Goal: Task Accomplishment & Management: Complete application form

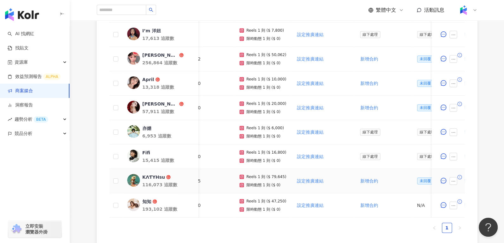
scroll to position [220, 0]
drag, startPoint x: 269, startPoint y: 178, endPoint x: 279, endPoint y: 178, distance: 9.9
click at [279, 178] on div "Reels 1 則 ($ 79,645) 限時動態 1 則 ($ 0)" at bounding box center [262, 180] width 47 height 13
copy p "79,645"
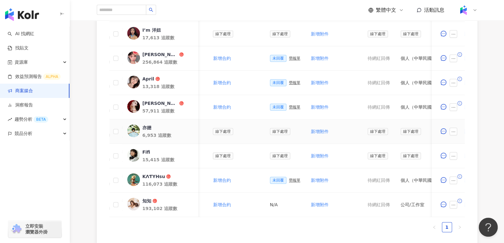
scroll to position [0, 275]
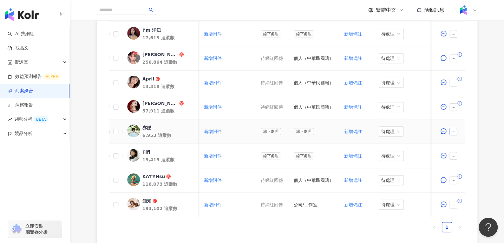
click at [453, 128] on button "button" at bounding box center [453, 132] width 8 height 8
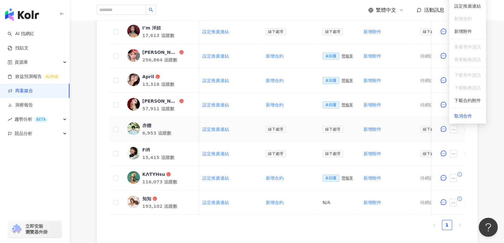
scroll to position [0, 116]
click at [148, 175] on div "KΛƬYHsu" at bounding box center [153, 174] width 23 height 6
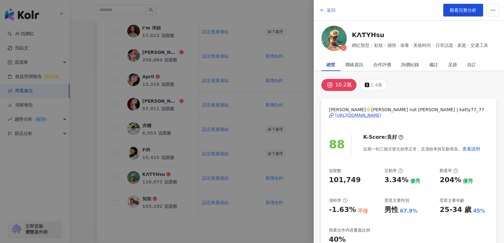
click at [329, 8] on span "返回" at bounding box center [331, 10] width 9 height 5
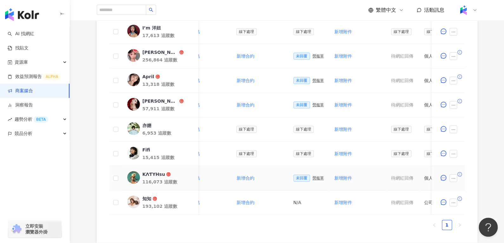
scroll to position [0, 145]
click at [312, 176] on div "勞報單" at bounding box center [317, 178] width 11 height 4
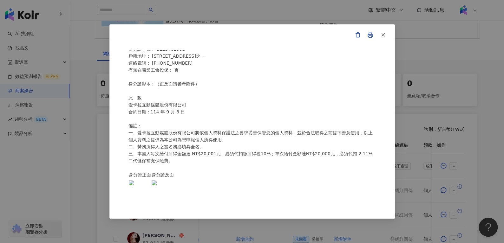
scroll to position [0, 0]
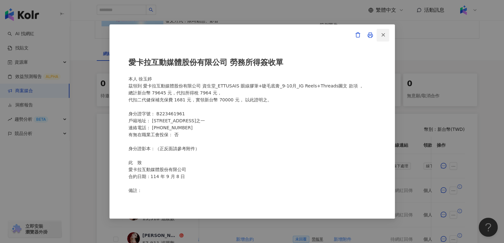
click at [383, 33] on icon "button" at bounding box center [383, 35] width 6 height 6
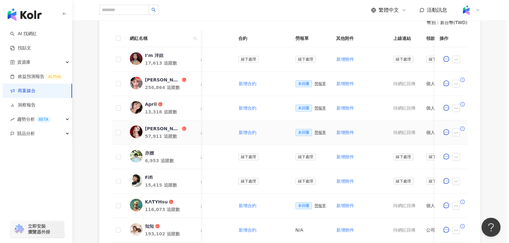
scroll to position [213, 0]
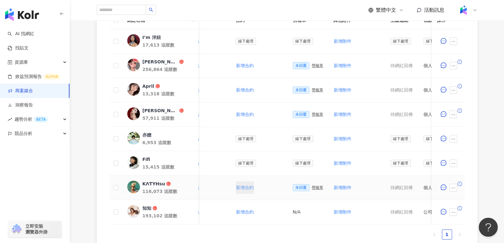
click at [244, 186] on span "新增合約" at bounding box center [245, 187] width 18 height 5
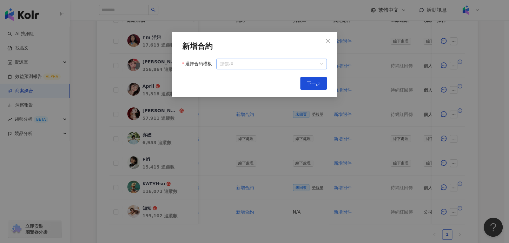
click at [274, 65] on input "選擇合約模板" at bounding box center [271, 64] width 103 height 10
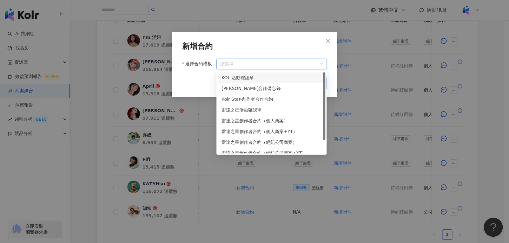
click at [271, 78] on div "KOL 活動確認單" at bounding box center [271, 77] width 100 height 7
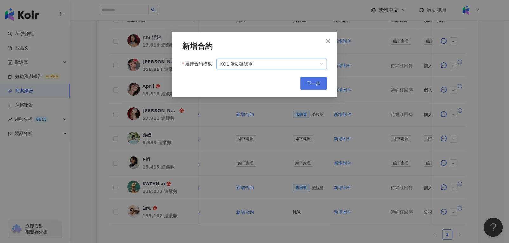
click at [304, 84] on button "下一步" at bounding box center [313, 83] width 27 height 13
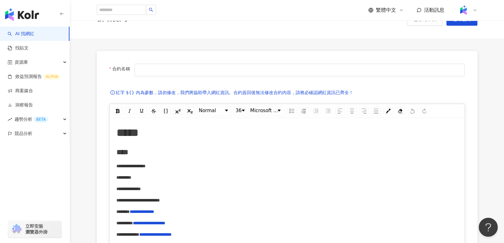
scroll to position [38, 0]
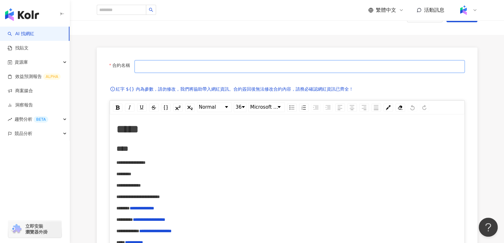
click at [224, 67] on input "合約名稱" at bounding box center [299, 66] width 330 height 13
paste input "*********"
paste input "**********"
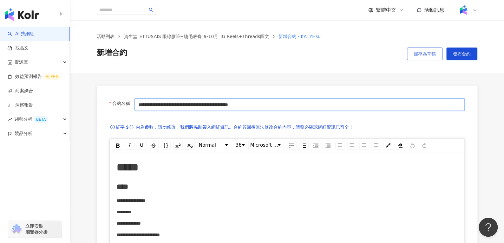
type input "**********"
click at [421, 53] on span "儲存為草稿" at bounding box center [425, 53] width 22 height 5
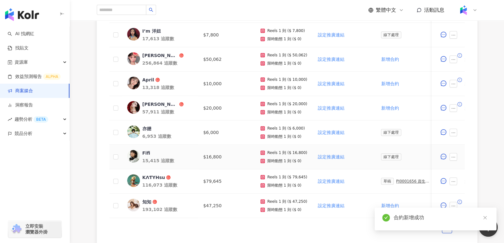
scroll to position [0, 141]
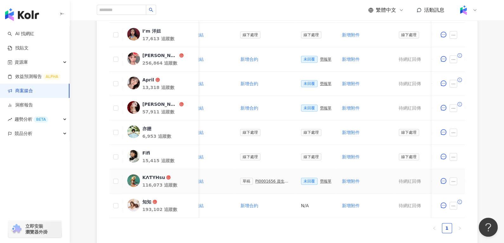
click at [263, 181] on div "PJ0001656 資生堂_ETTUSAIS眼線膠筆+睫毛底膏_9-10月_IG Reels+Threads圖文" at bounding box center [273, 181] width 36 height 4
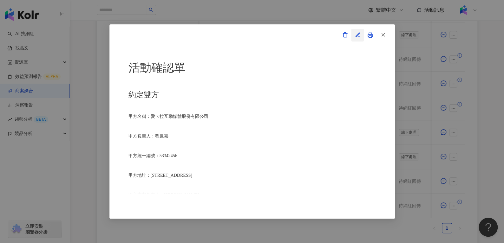
click at [358, 33] on icon "button" at bounding box center [358, 35] width 6 height 6
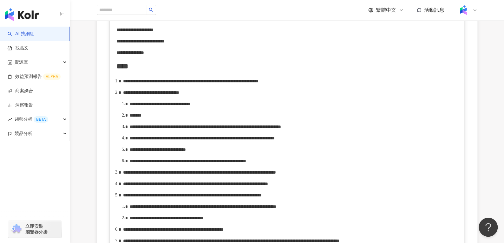
scroll to position [272, 0]
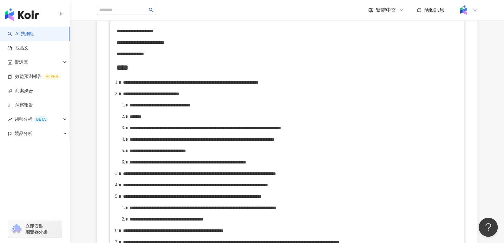
click at [179, 96] on span "**********" at bounding box center [151, 94] width 56 height 4
drag, startPoint x: 181, startPoint y: 101, endPoint x: 310, endPoint y: 101, distance: 129.7
click at [215, 96] on span "**********" at bounding box center [179, 94] width 71 height 4
drag, startPoint x: 152, startPoint y: 119, endPoint x: 170, endPoint y: 117, distance: 17.9
click at [170, 108] on span "**********" at bounding box center [160, 105] width 61 height 4
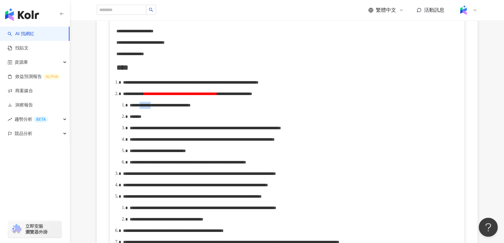
click at [170, 108] on span "**********" at bounding box center [160, 105] width 61 height 4
drag, startPoint x: 152, startPoint y: 119, endPoint x: 237, endPoint y: 119, distance: 85.3
click at [237, 109] on div "**********" at bounding box center [294, 105] width 328 height 7
drag, startPoint x: 152, startPoint y: 121, endPoint x: 288, endPoint y: 120, distance: 135.4
click at [288, 109] on div "**********" at bounding box center [294, 105] width 328 height 7
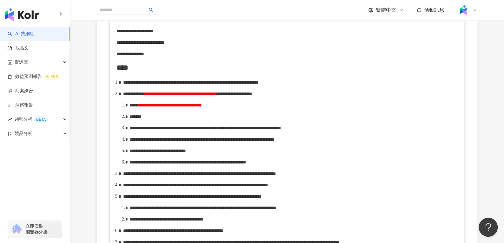
click at [160, 120] on div "*******" at bounding box center [294, 116] width 328 height 7
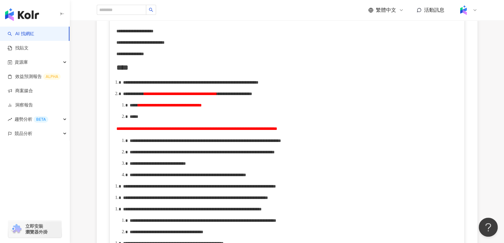
click at [117, 131] on span "**********" at bounding box center [196, 129] width 161 height 4
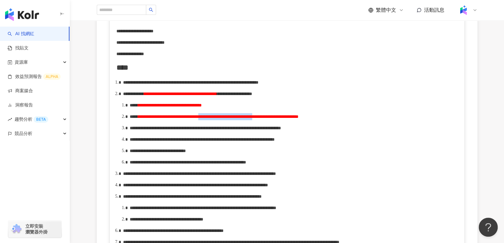
drag, startPoint x: 284, startPoint y: 132, endPoint x: 354, endPoint y: 128, distance: 69.8
click at [354, 120] on div "**********" at bounding box center [294, 116] width 328 height 7
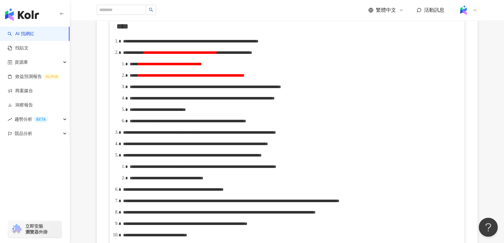
scroll to position [314, 0]
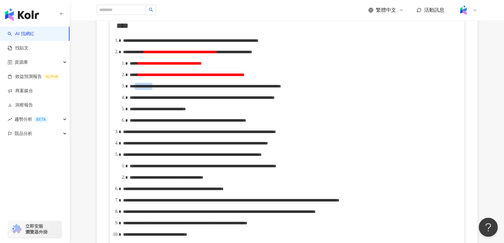
drag, startPoint x: 142, startPoint y: 102, endPoint x: 166, endPoint y: 102, distance: 23.8
click at [166, 88] on span "**********" at bounding box center [205, 86] width 151 height 4
click at [230, 88] on span "**********" at bounding box center [211, 86] width 129 height 4
drag, startPoint x: 217, startPoint y: 102, endPoint x: 256, endPoint y: 103, distance: 39.0
click at [256, 88] on span "**********" at bounding box center [210, 86] width 126 height 4
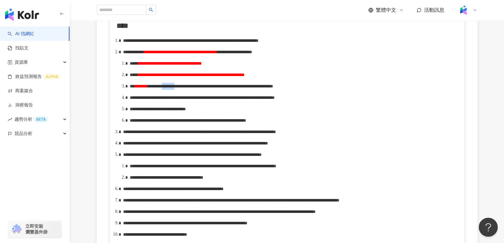
copy span "********"
drag, startPoint x: 322, startPoint y: 122, endPoint x: 315, endPoint y: 118, distance: 7.7
click at [275, 100] on span "**********" at bounding box center [202, 97] width 145 height 4
drag, startPoint x: 152, startPoint y: 77, endPoint x: 172, endPoint y: 77, distance: 19.3
click at [172, 66] on span "**********" at bounding box center [170, 63] width 64 height 4
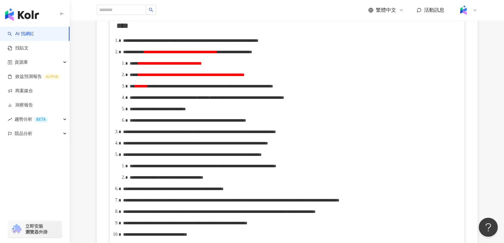
click at [186, 111] on span "**********" at bounding box center [158, 109] width 56 height 4
click at [236, 123] on span "**********" at bounding box center [188, 120] width 116 height 4
click at [256, 123] on span "**********" at bounding box center [221, 120] width 70 height 4
drag, startPoint x: 298, startPoint y: 152, endPoint x: 357, endPoint y: 148, distance: 59.1
click at [357, 124] on div "**********" at bounding box center [294, 120] width 328 height 7
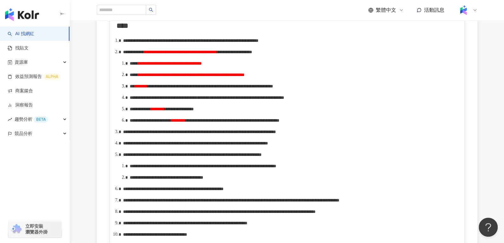
click at [298, 124] on div "**********" at bounding box center [294, 120] width 328 height 7
click at [279, 123] on span "**********" at bounding box center [233, 120] width 94 height 4
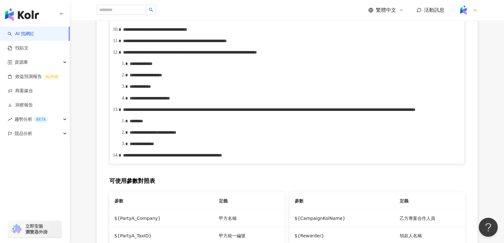
scroll to position [522, 0]
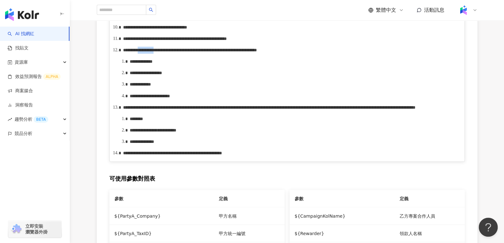
drag, startPoint x: 162, startPoint y: 145, endPoint x: 190, endPoint y: 145, distance: 27.9
click at [190, 52] on span "**********" at bounding box center [190, 50] width 134 height 4
drag, startPoint x: 164, startPoint y: 145, endPoint x: 198, endPoint y: 145, distance: 33.6
click at [198, 54] on div "**********" at bounding box center [290, 50] width 335 height 7
copy span "**********"
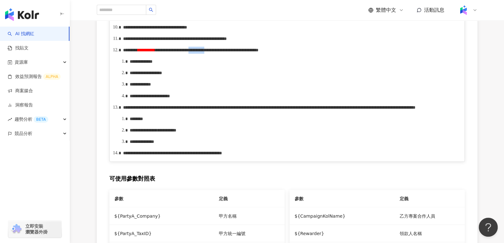
drag, startPoint x: 290, startPoint y: 144, endPoint x: 317, endPoint y: 145, distance: 27.0
click at [258, 52] on span "**********" at bounding box center [206, 50] width 103 height 4
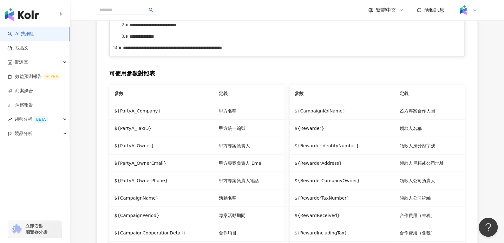
scroll to position [641, 0]
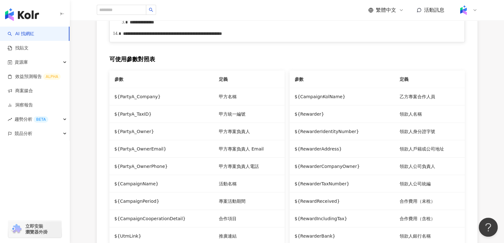
drag, startPoint x: 292, startPoint y: 89, endPoint x: 352, endPoint y: 91, distance: 60.0
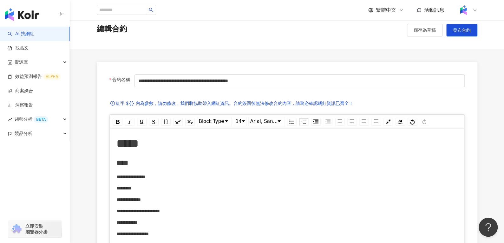
scroll to position [23, 0]
click at [422, 30] on span "儲存為草稿" at bounding box center [425, 30] width 22 height 5
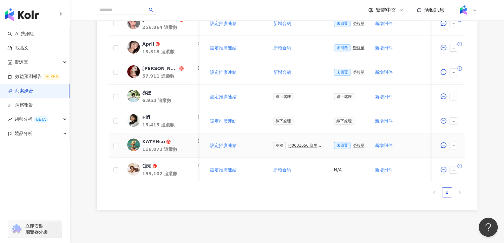
scroll to position [0, 118]
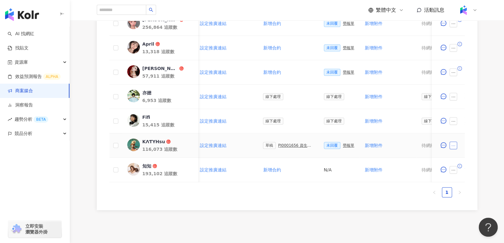
click at [454, 146] on icon "ellipsis" at bounding box center [453, 146] width 4 height 4
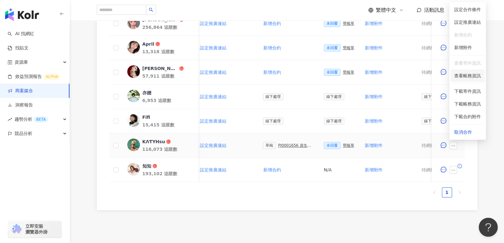
click at [457, 75] on span "查看帳務資訊" at bounding box center [467, 75] width 27 height 7
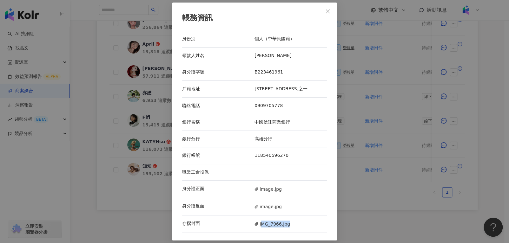
drag, startPoint x: 262, startPoint y: 233, endPoint x: 259, endPoint y: 226, distance: 7.4
click at [259, 226] on div "存摺封面 IMG_7966.jpg" at bounding box center [254, 224] width 145 height 17
click at [259, 226] on span "IMG_7966.jpg" at bounding box center [272, 224] width 36 height 7
click at [325, 15] on button "Close" at bounding box center [327, 11] width 13 height 13
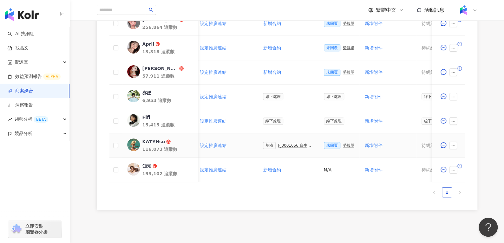
click at [151, 141] on div "KΛƬYHsu" at bounding box center [153, 142] width 23 height 6
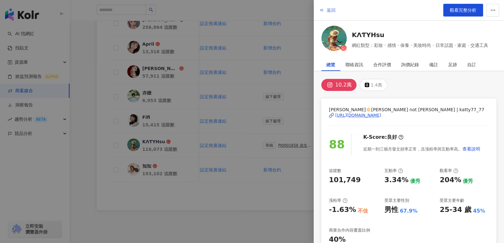
click at [328, 11] on span "返回" at bounding box center [331, 10] width 9 height 5
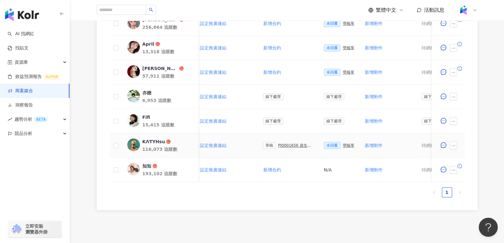
click at [282, 145] on div "PJ0001656 資生堂_ETTUSAIS眼線膠筆+睫毛底膏_9-10月_IG Reels+Threads圖文" at bounding box center [296, 145] width 36 height 4
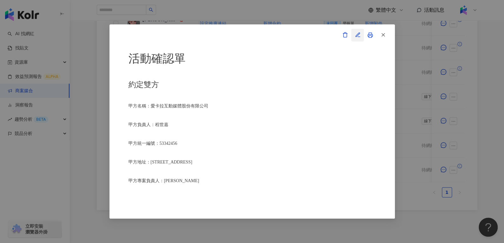
click at [353, 33] on button "button" at bounding box center [357, 35] width 13 height 13
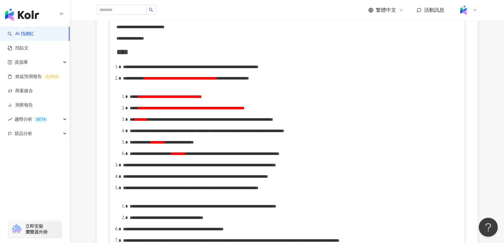
scroll to position [288, 0]
click at [245, 110] on span "**********" at bounding box center [191, 108] width 107 height 4
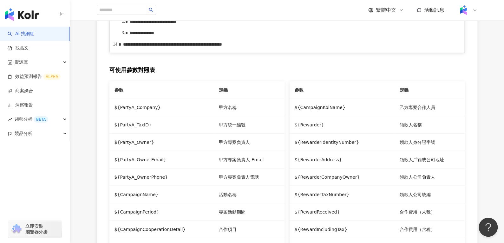
scroll to position [660, 0]
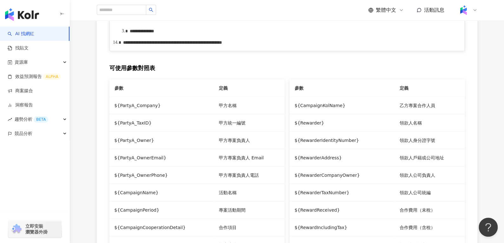
click at [176, 22] on span "*********" at bounding box center [166, 19] width 19 height 4
drag, startPoint x: 213, startPoint y: 123, endPoint x: 221, endPoint y: 123, distance: 8.0
click at [176, 22] on span "*********" at bounding box center [166, 19] width 19 height 4
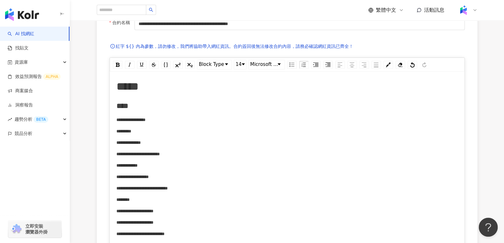
scroll to position [80, 0]
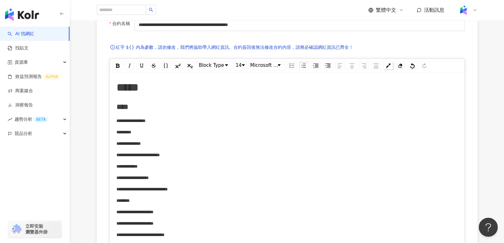
click at [391, 64] on div "rdw-color-picker" at bounding box center [388, 66] width 10 height 8
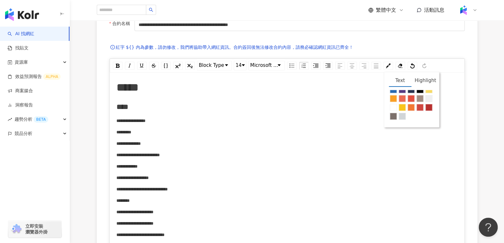
scroll to position [24, 0]
click at [416, 93] on span "rdw-color-picker" at bounding box center [419, 89] width 7 height 7
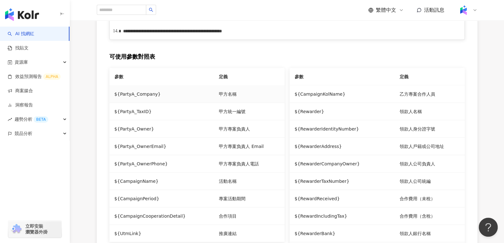
scroll to position [671, 0]
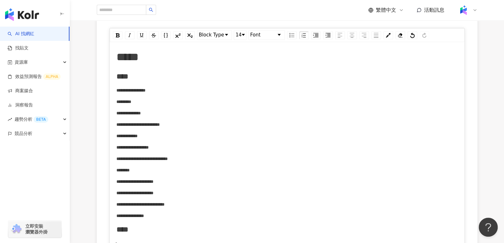
scroll to position [0, 0]
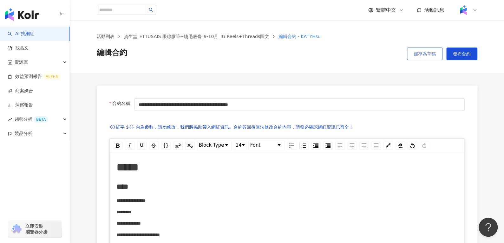
click at [412, 55] on button "儲存為草稿" at bounding box center [425, 54] width 36 height 13
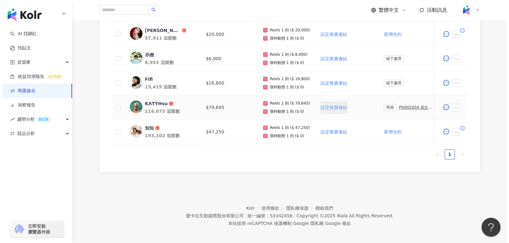
scroll to position [0, 170]
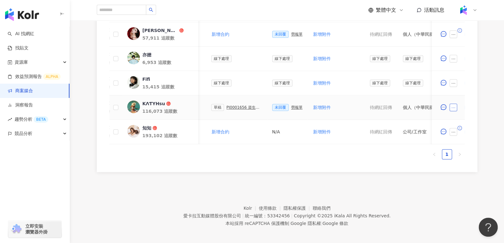
click at [453, 108] on icon "ellipsis" at bounding box center [453, 108] width 4 height 4
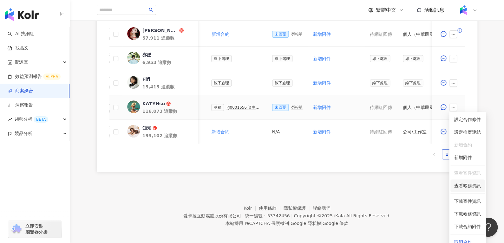
click at [463, 184] on span "查看帳務資訊" at bounding box center [467, 185] width 27 height 7
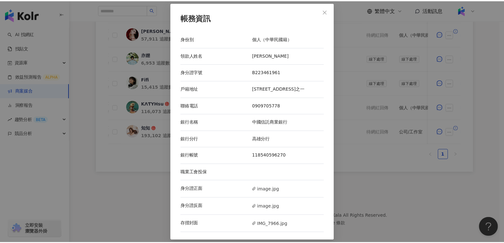
scroll to position [1, 0]
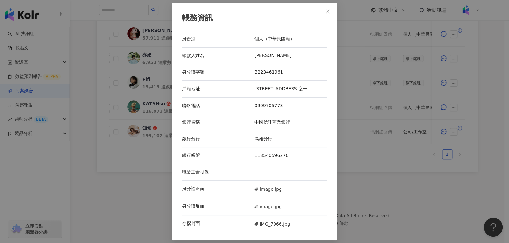
click at [326, 9] on icon "close" at bounding box center [327, 11] width 5 height 5
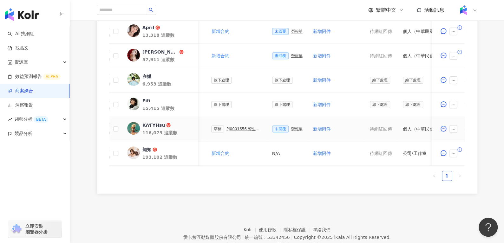
scroll to position [271, 0]
click at [159, 124] on div "KΛƬYHsu" at bounding box center [153, 126] width 23 height 6
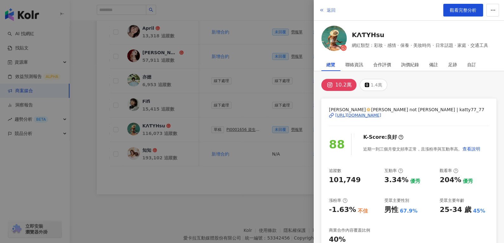
click at [332, 16] on button "返回" at bounding box center [327, 10] width 17 height 13
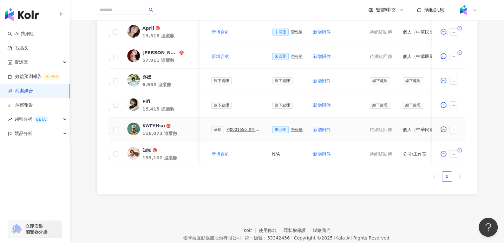
click at [291, 127] on div "勞報單" at bounding box center [296, 129] width 11 height 4
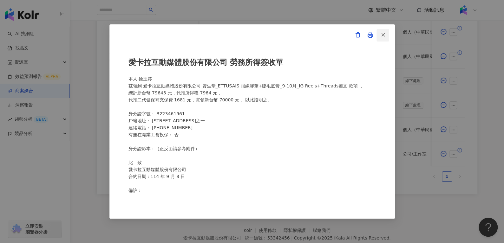
click at [383, 36] on icon "button" at bounding box center [383, 35] width 6 height 6
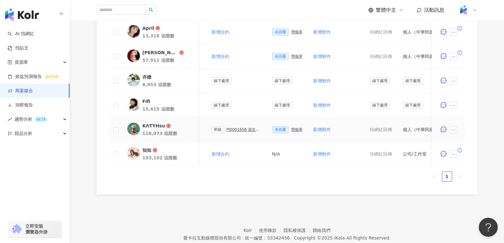
click at [234, 127] on div "PJ0001656 資生堂_ETTUSAIS眼線膠筆+睫毛底膏_9-10月_IG Reels+Threads圖文" at bounding box center [244, 129] width 36 height 4
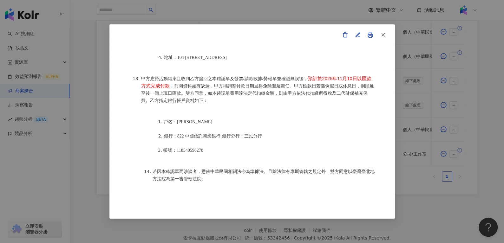
scroll to position [272, 0]
drag, startPoint x: 238, startPoint y: 138, endPoint x: 270, endPoint y: 132, distance: 33.1
click at [270, 132] on ol "戶名：徐玉婷 銀行：822 中國信託商業銀行 銀行分行： 三民 分行 帳號：118540596270" at bounding box center [258, 136] width 235 height 50
click at [385, 40] on button "button" at bounding box center [382, 35] width 13 height 13
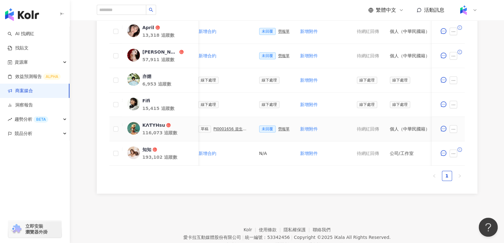
scroll to position [0, 183]
click at [232, 126] on div "草稿 PJ0001656 資生堂_ETTUSAIS眼線膠筆+睫毛底膏_9-10月_IG Reels+Threads圖文" at bounding box center [223, 129] width 51 height 7
click at [232, 128] on div "PJ0001656 資生堂_ETTUSAIS眼線膠筆+睫毛底膏_9-10月_IG Reels+Threads圖文" at bounding box center [231, 129] width 36 height 4
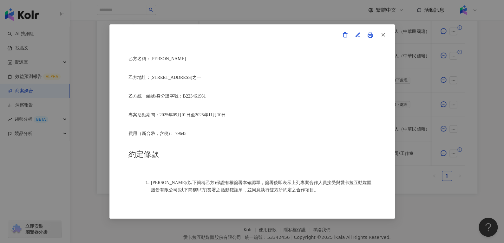
scroll to position [194, 0]
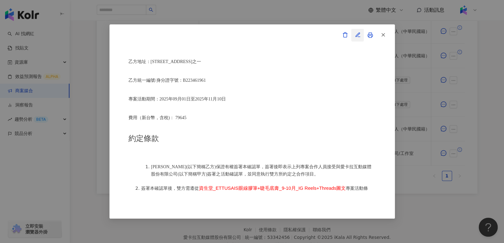
click at [356, 36] on icon "button" at bounding box center [358, 35] width 6 height 6
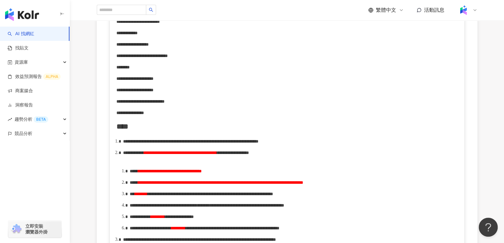
scroll to position [215, 0]
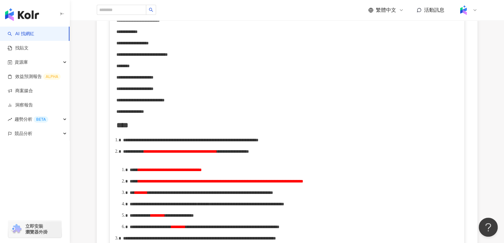
click at [186, 184] on span "**********" at bounding box center [220, 181] width 165 height 4
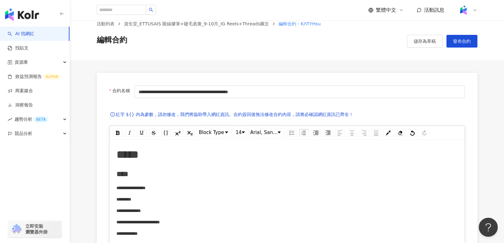
scroll to position [6, 0]
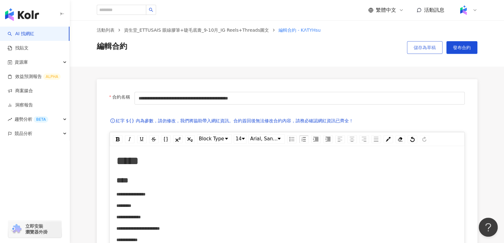
click at [418, 47] on span "儲存為草稿" at bounding box center [425, 47] width 22 height 5
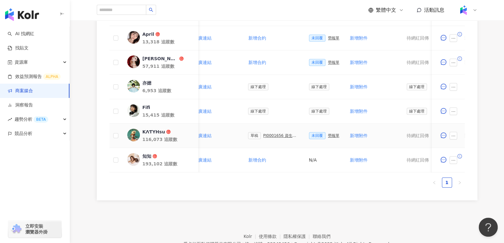
scroll to position [0, 133]
click at [285, 134] on div "PJ0001656 資生堂_ETTUSAIS眼線膠筆+睫毛底膏_9-10月_IG Reels+Threads圖文" at bounding box center [281, 136] width 36 height 4
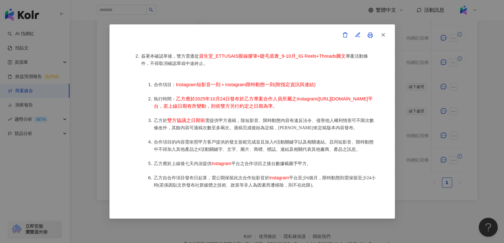
scroll to position [327, 0]
click at [384, 40] on button "button" at bounding box center [382, 35] width 13 height 13
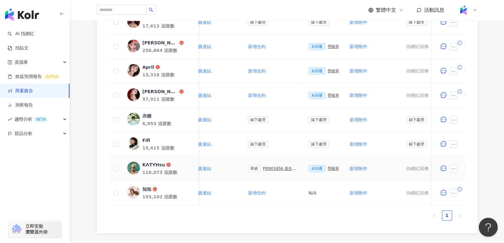
scroll to position [232, 0]
click at [328, 167] on div "勞報單" at bounding box center [333, 169] width 11 height 4
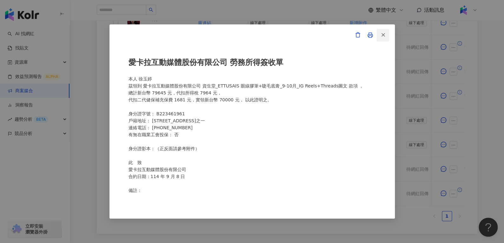
click at [386, 32] on button "button" at bounding box center [382, 35] width 13 height 13
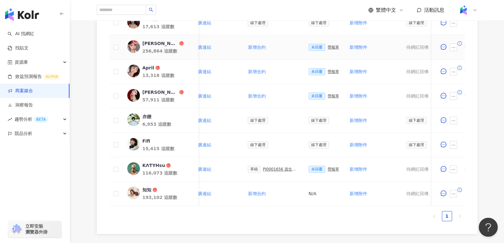
scroll to position [225, 0]
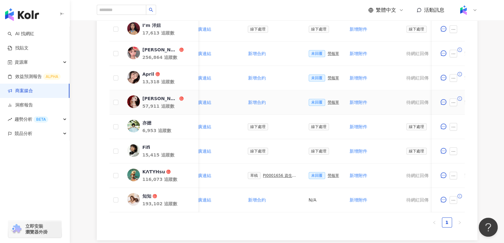
click at [328, 100] on div "勞報單" at bounding box center [333, 102] width 11 height 4
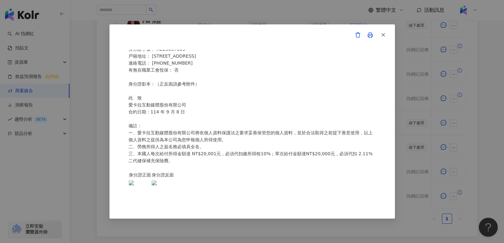
scroll to position [0, 0]
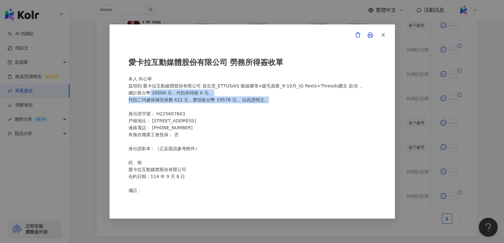
drag, startPoint x: 149, startPoint y: 92, endPoint x: 285, endPoint y: 99, distance: 135.9
click at [285, 99] on div "愛卡拉互動媒體股份有限公司 勞務所得簽收單 本人 何心寧 茲領到 愛卡拉互動媒體股份有限公司 資生堂_ETTUSAIS 眼線膠筆+睫毛底膏_9-10月_IG …" at bounding box center [251, 122] width 247 height 144
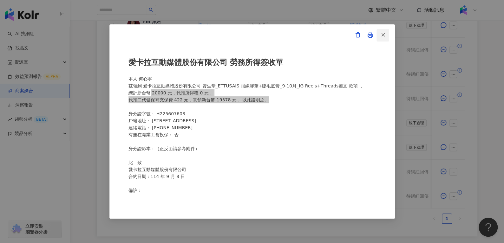
click at [385, 35] on icon "button" at bounding box center [383, 35] width 6 height 6
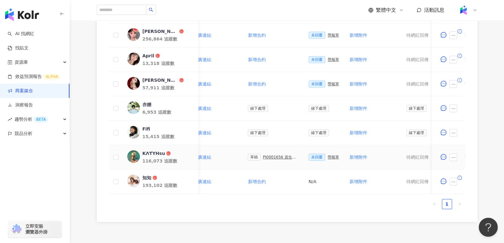
scroll to position [209, 0]
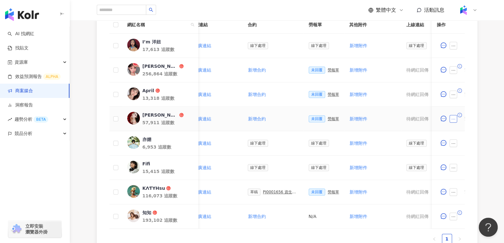
click at [456, 116] on button "button" at bounding box center [453, 119] width 8 height 8
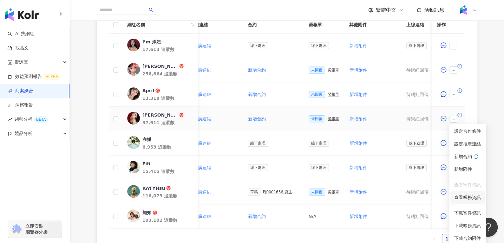
click at [465, 198] on span "查看帳務資訊" at bounding box center [467, 197] width 27 height 7
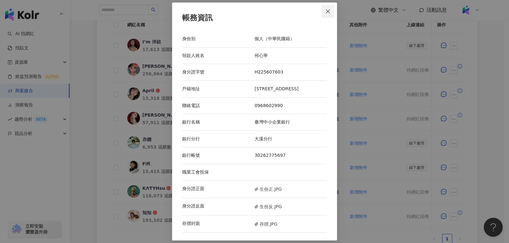
click at [332, 10] on span "Close" at bounding box center [327, 11] width 13 height 5
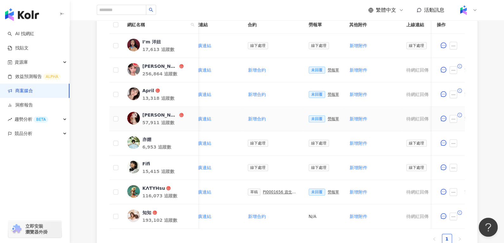
click at [328, 118] on div "勞報單" at bounding box center [333, 119] width 11 height 4
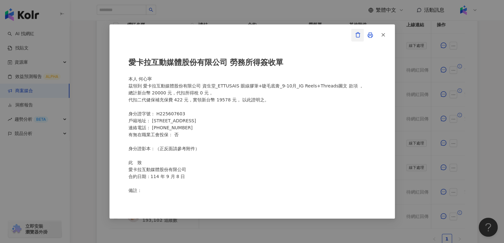
click at [357, 36] on icon "button" at bounding box center [358, 35] width 6 height 6
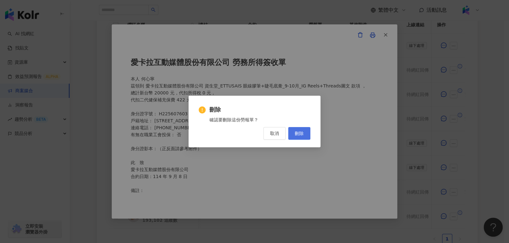
click at [305, 137] on button "刪除" at bounding box center [299, 133] width 22 height 13
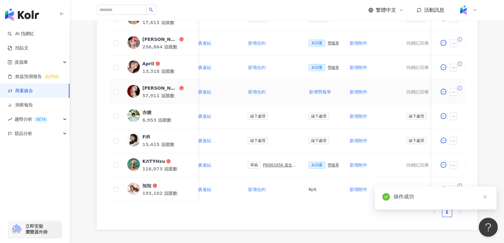
scroll to position [258, 0]
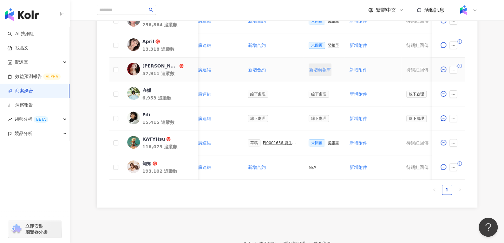
click at [314, 71] on span "新增勞報單" at bounding box center [320, 69] width 22 height 5
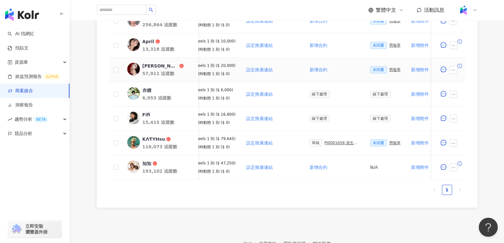
scroll to position [0, 72]
click at [389, 68] on div "勞報單" at bounding box center [394, 70] width 11 height 4
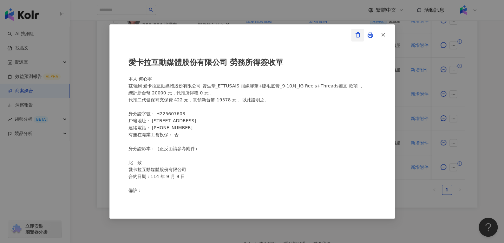
click at [356, 31] on span "button" at bounding box center [358, 34] width 6 height 7
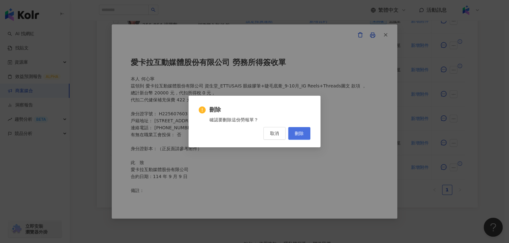
click at [295, 134] on span "刪除" at bounding box center [299, 133] width 9 height 5
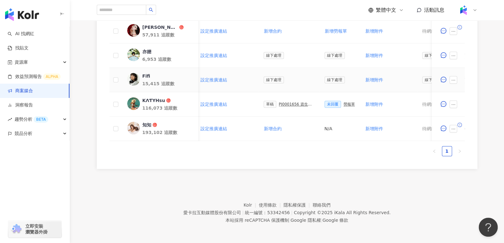
scroll to position [300, 0]
click at [284, 102] on div "PJ0001656 資生堂_ETTUSAIS眼線膠筆+睫毛底膏_9-10月_IG Reels+Threads圖文" at bounding box center [297, 104] width 36 height 4
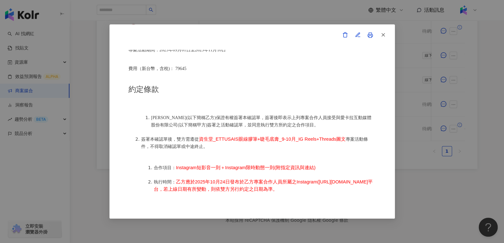
scroll to position [238, 0]
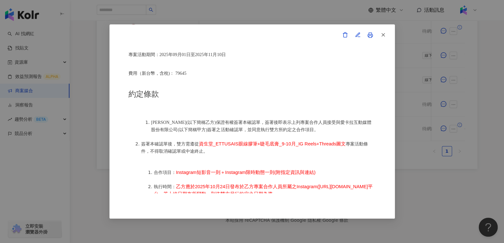
drag, startPoint x: 199, startPoint y: 143, endPoint x: 199, endPoint y: 139, distance: 4.5
click at [199, 140] on li "簽署本確認單後，雙方需遵從 資生堂_ETTUSAIS眼線膠筆+睫毛底膏_9-10月_IG Reels+Threads圖文 專案活動條件，不得取消確認單或中途終…" at bounding box center [258, 147] width 235 height 15
drag, startPoint x: 199, startPoint y: 139, endPoint x: 344, endPoint y: 140, distance: 145.6
click at [344, 140] on li "簽署本確認單後，雙方需遵從 資生堂_ETTUSAIS眼線膠筆+睫毛底膏_9-10月_IG Reels+Threads圖文 專案活動條件，不得取消確認單或中途終…" at bounding box center [258, 147] width 235 height 15
copy span "資生堂_ETTUSAIS眼線膠筆+睫毛底膏_9-10月_IG Reels+Threads圖文"
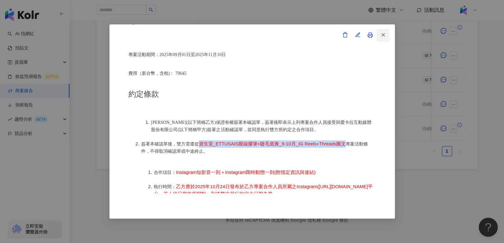
click at [388, 30] on button "button" at bounding box center [382, 35] width 13 height 13
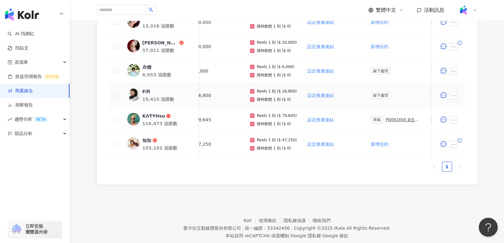
scroll to position [0, 0]
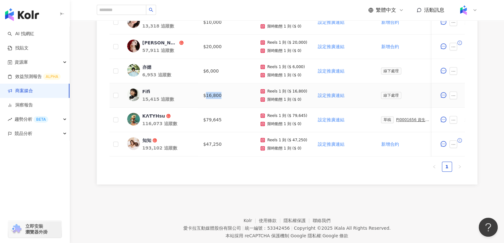
drag, startPoint x: 206, startPoint y: 98, endPoint x: 229, endPoint y: 99, distance: 23.8
click at [229, 99] on td "$16,800" at bounding box center [226, 95] width 57 height 24
copy td "16,800"
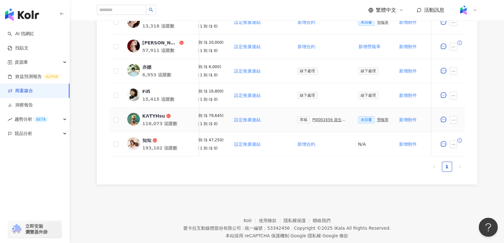
scroll to position [0, 84]
click at [331, 118] on div "PJ0001656 資生堂_ETTUSAIS眼線膠筆+睫毛底膏_9-10月_IG Reels+Threads圖文" at bounding box center [330, 120] width 36 height 4
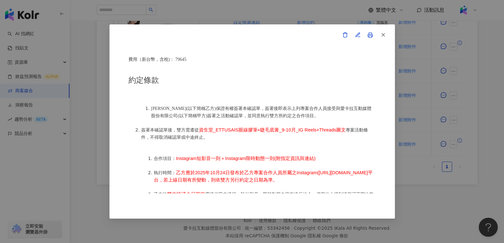
scroll to position [255, 0]
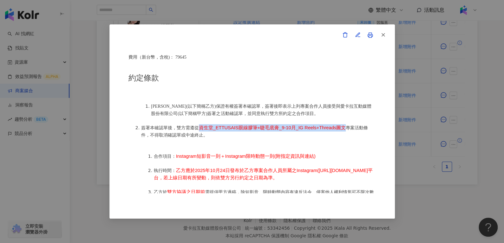
drag, startPoint x: 197, startPoint y: 123, endPoint x: 343, endPoint y: 125, distance: 145.6
click at [343, 125] on li "簽署本確認單後，雙方需遵從 資生堂_ETTUSAIS眼線膠筆+睫毛底膏_9-10月_IG Reels+Threads圖文 專案活動條件，不得取消確認單或中途終…" at bounding box center [258, 131] width 235 height 15
copy span "資生堂_ETTUSAIS眼線膠筆+睫毛底膏_9-10月_IG Reels+Threads圖文"
click at [380, 35] on icon "button" at bounding box center [383, 35] width 6 height 6
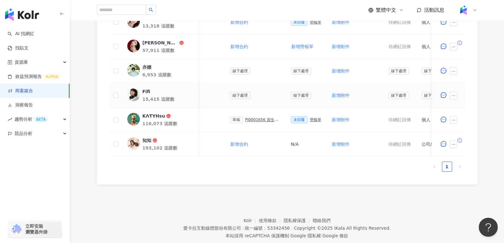
scroll to position [0, 151]
click at [146, 88] on div "Fifi" at bounding box center [146, 91] width 8 height 6
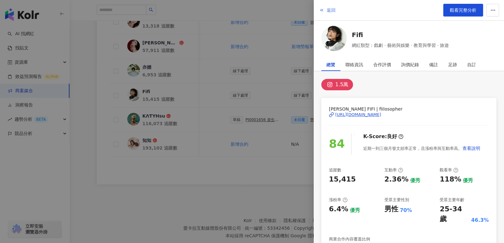
click at [325, 11] on button "返回" at bounding box center [327, 10] width 17 height 13
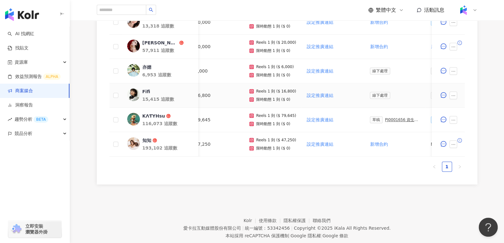
scroll to position [0, 10]
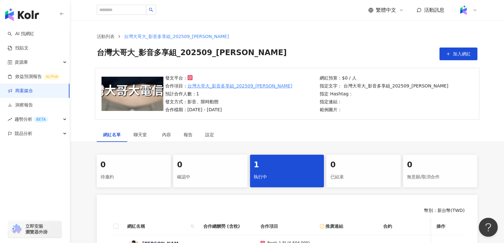
drag, startPoint x: 277, startPoint y: 3, endPoint x: 312, endPoint y: 36, distance: 48.9
click at [312, 36] on ol "活動列表 台灣大哥大_影音多享組_202509_阿翰" at bounding box center [287, 36] width 381 height 7
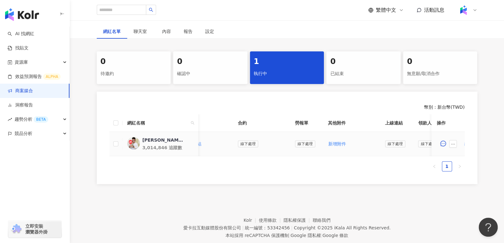
scroll to position [0, 252]
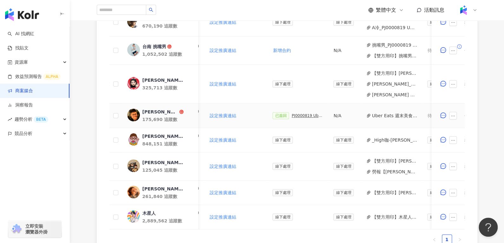
scroll to position [0, 131]
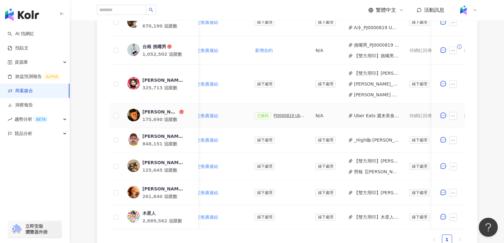
click at [287, 117] on div "PJ0000819 Uber Eats_Co-Marketing_餐廳買一送一活動_活動確認單" at bounding box center [289, 116] width 32 height 4
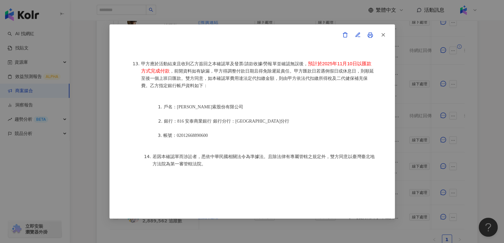
scroll to position [319, 0]
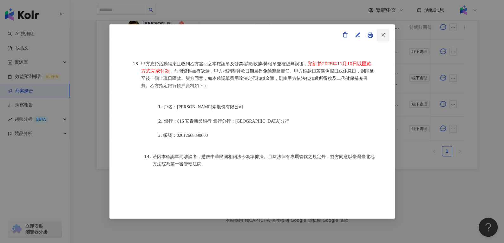
click at [384, 35] on icon "button" at bounding box center [383, 35] width 6 height 6
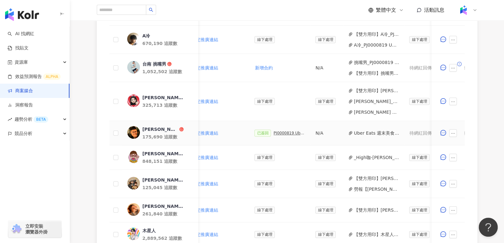
scroll to position [209, 0]
click at [365, 134] on button "Uber Eats 週末美食MVP_X_洪維尼 - 委刊單.pdf" at bounding box center [376, 133] width 45 height 7
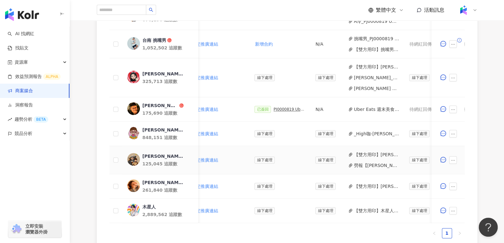
scroll to position [233, 0]
